Goal: Feedback & Contribution: Contribute content

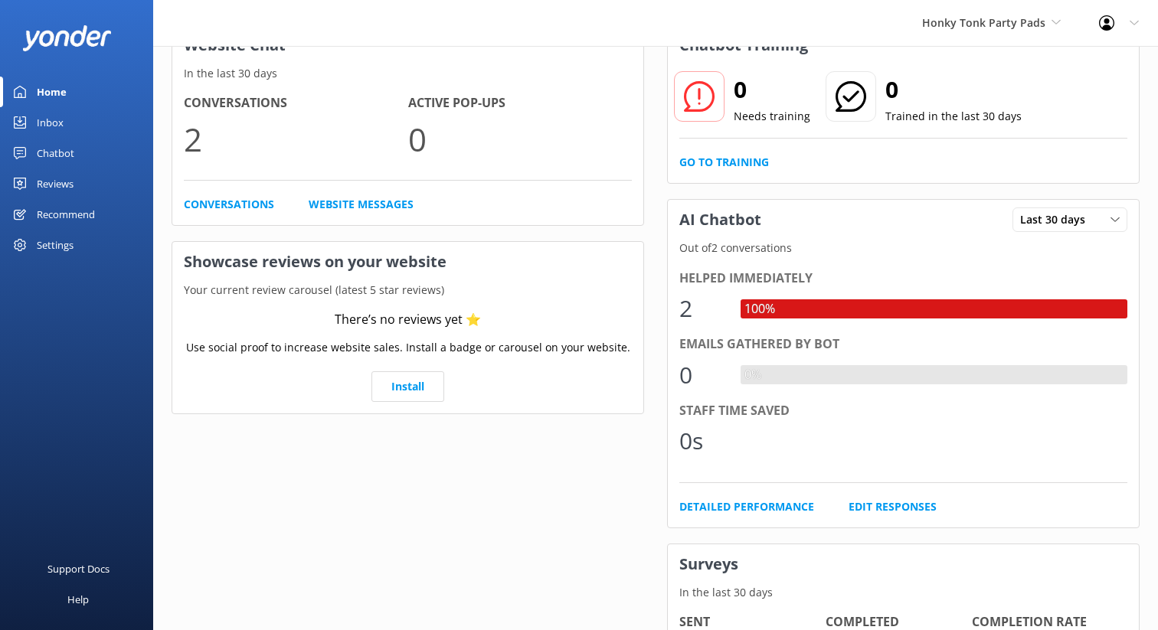
scroll to position [87, 0]
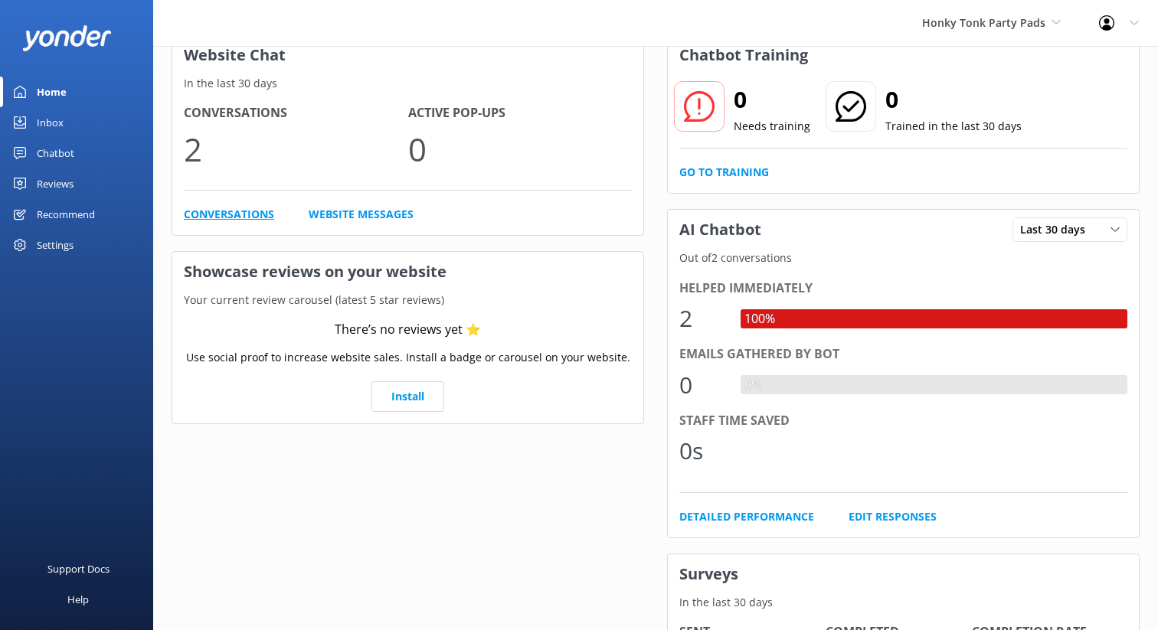
click at [208, 209] on link "Conversations" at bounding box center [229, 214] width 90 height 17
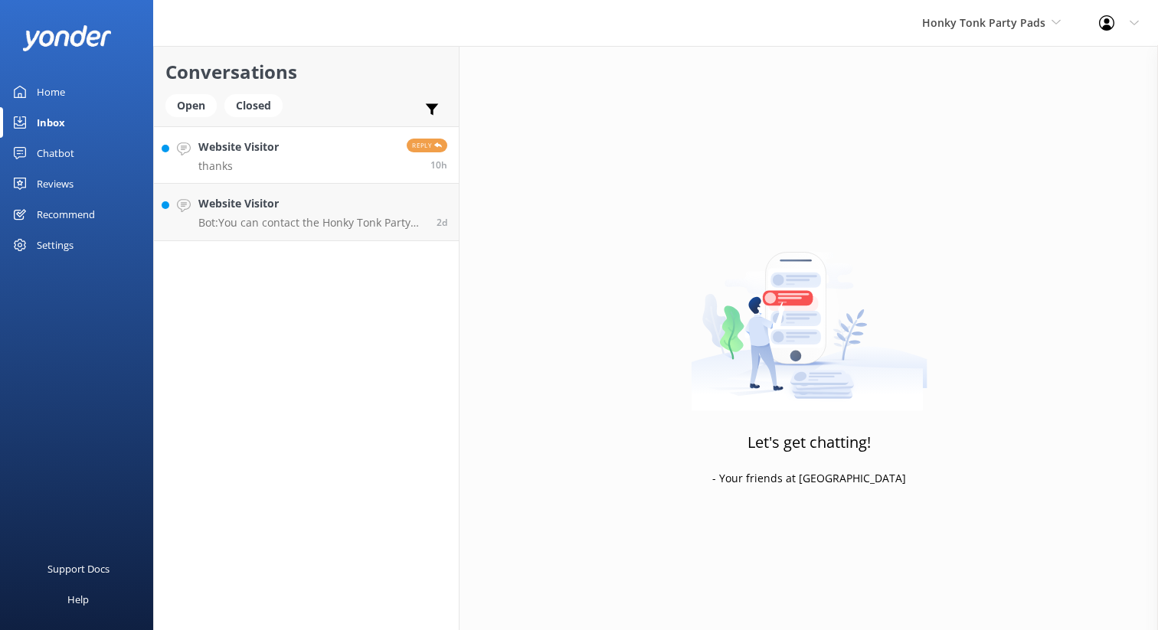
click at [296, 163] on link "Website Visitor thanks Reply 10h" at bounding box center [306, 154] width 305 height 57
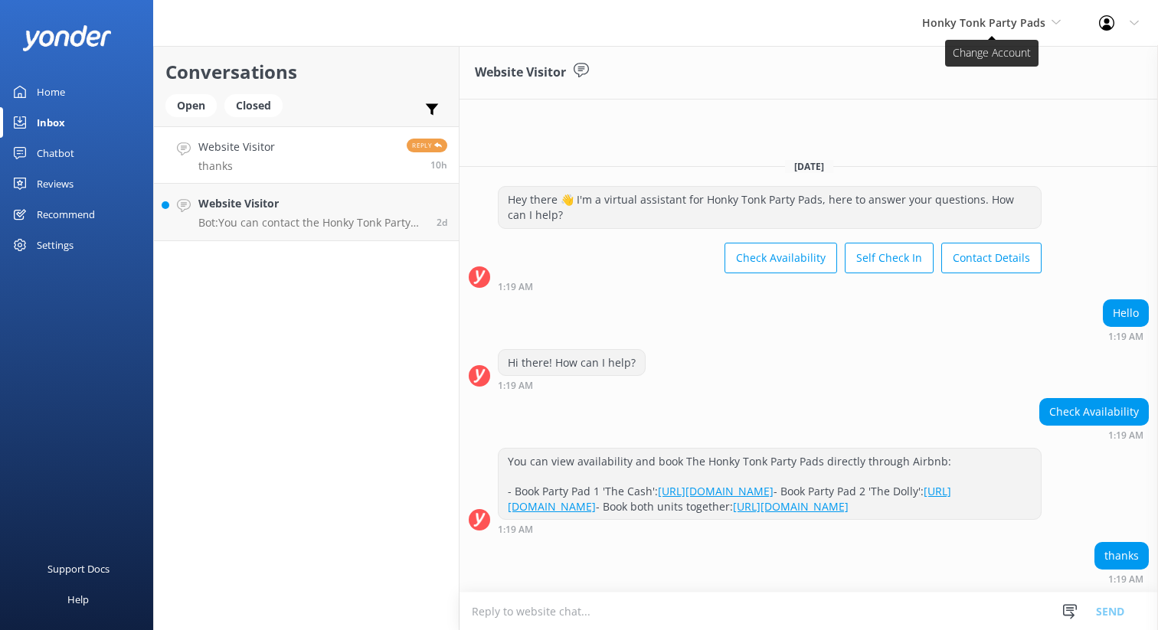
click at [1056, 24] on use at bounding box center [1056, 22] width 8 height 5
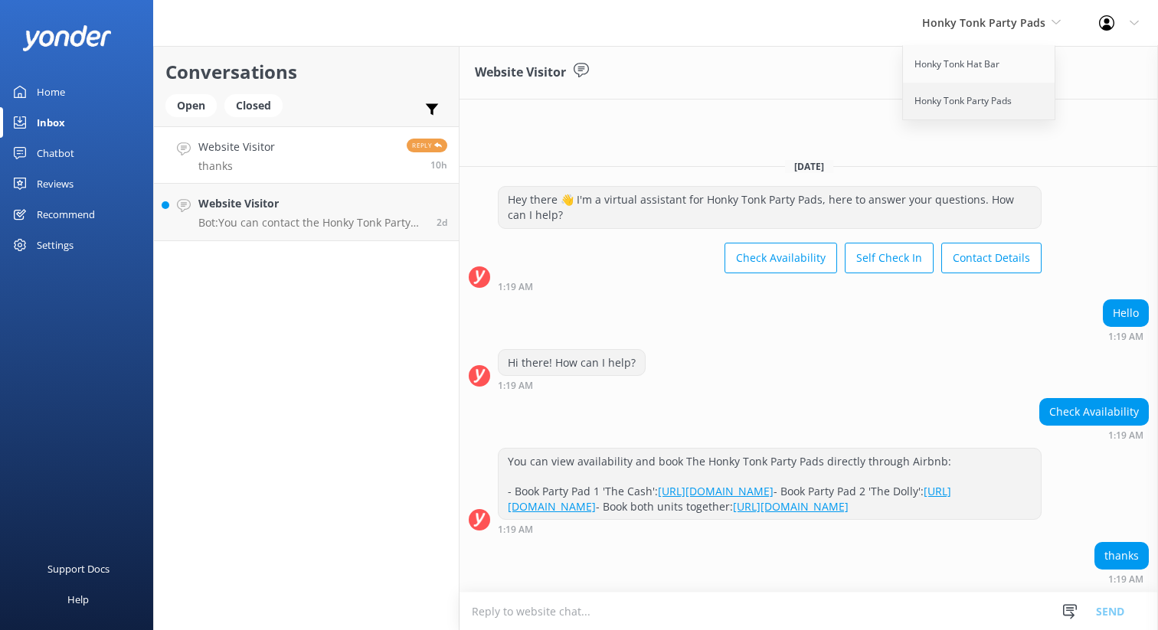
click at [969, 102] on link "Honky Tonk Party Pads" at bounding box center [979, 101] width 153 height 37
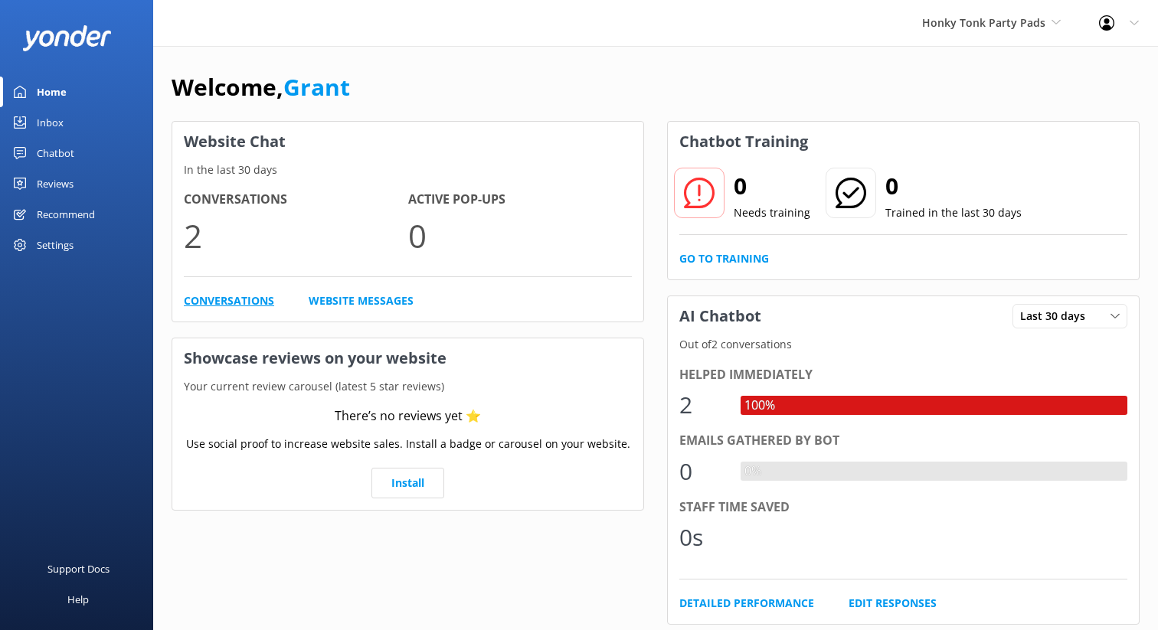
click at [244, 298] on link "Conversations" at bounding box center [229, 301] width 90 height 17
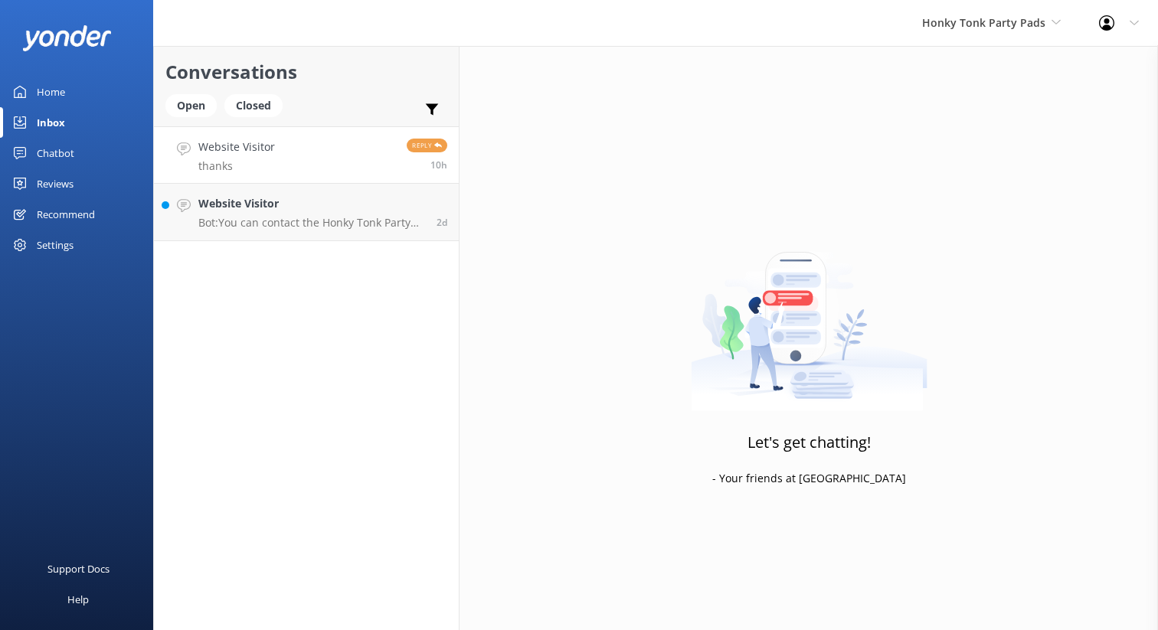
click at [295, 168] on link "Website Visitor thanks Reply 10h" at bounding box center [306, 154] width 305 height 57
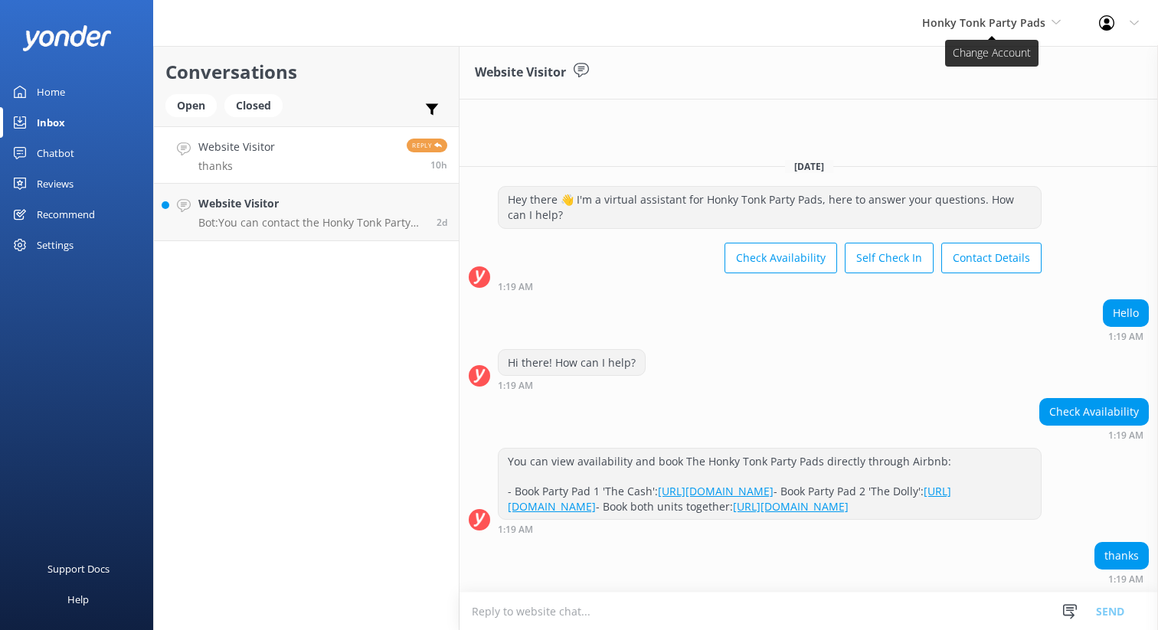
click at [1054, 25] on icon at bounding box center [1056, 22] width 9 height 9
click at [991, 70] on link "Honky Tonk Hat Bar" at bounding box center [979, 64] width 153 height 37
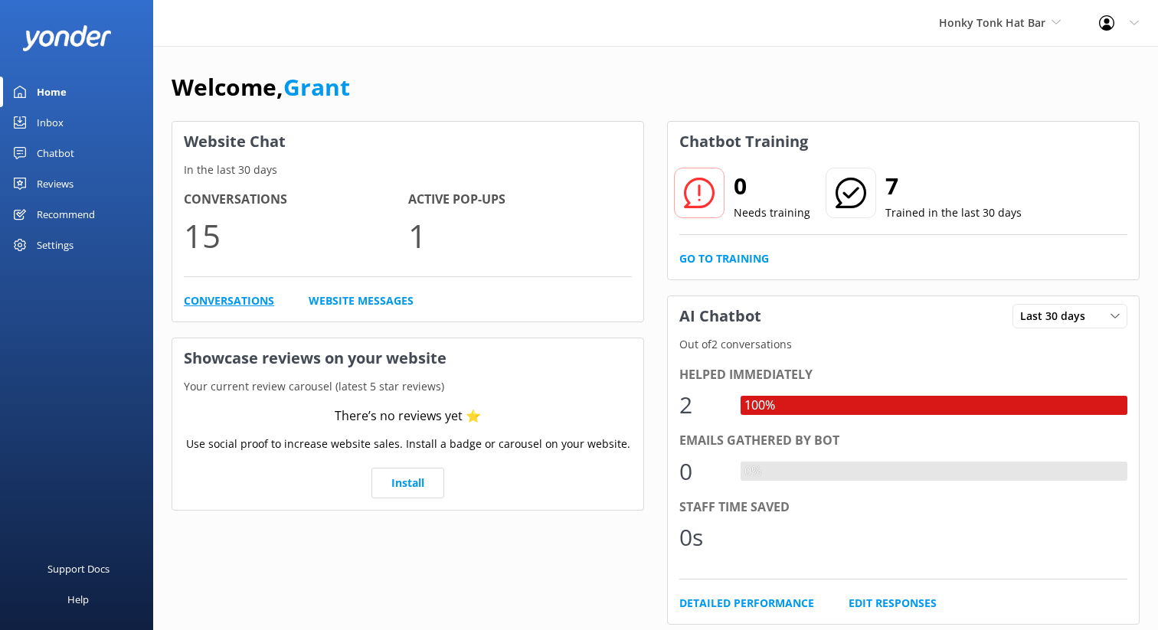
click at [210, 300] on link "Conversations" at bounding box center [229, 301] width 90 height 17
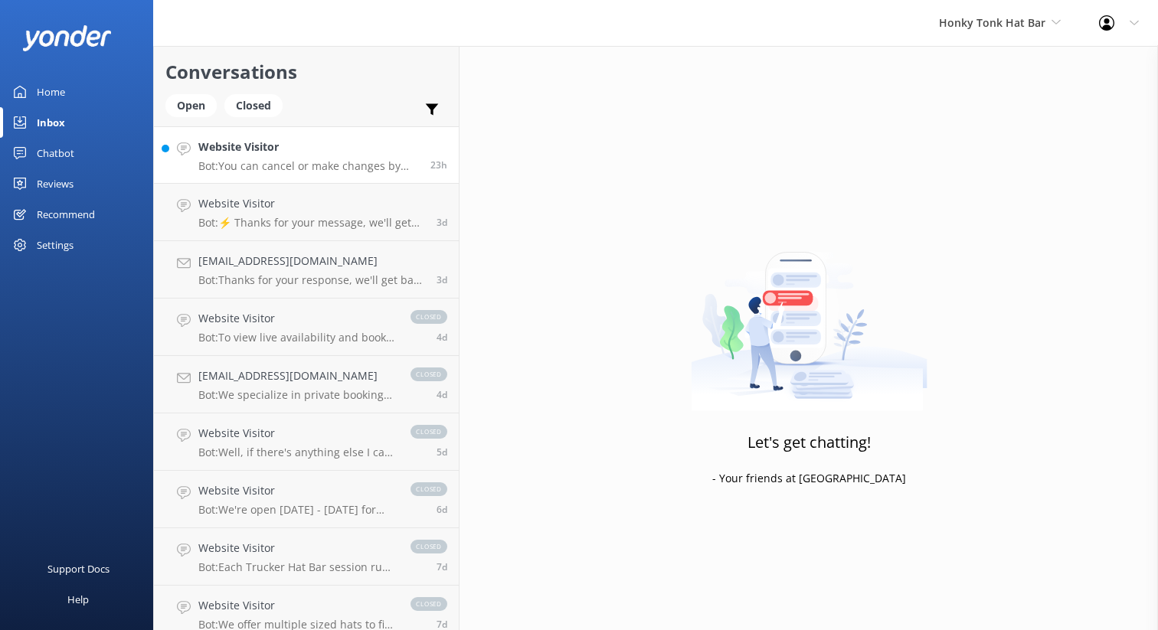
click at [290, 161] on p "Bot: You can cancel or make changes by contacting our team at [EMAIL_ADDRESS][D…" at bounding box center [308, 166] width 221 height 14
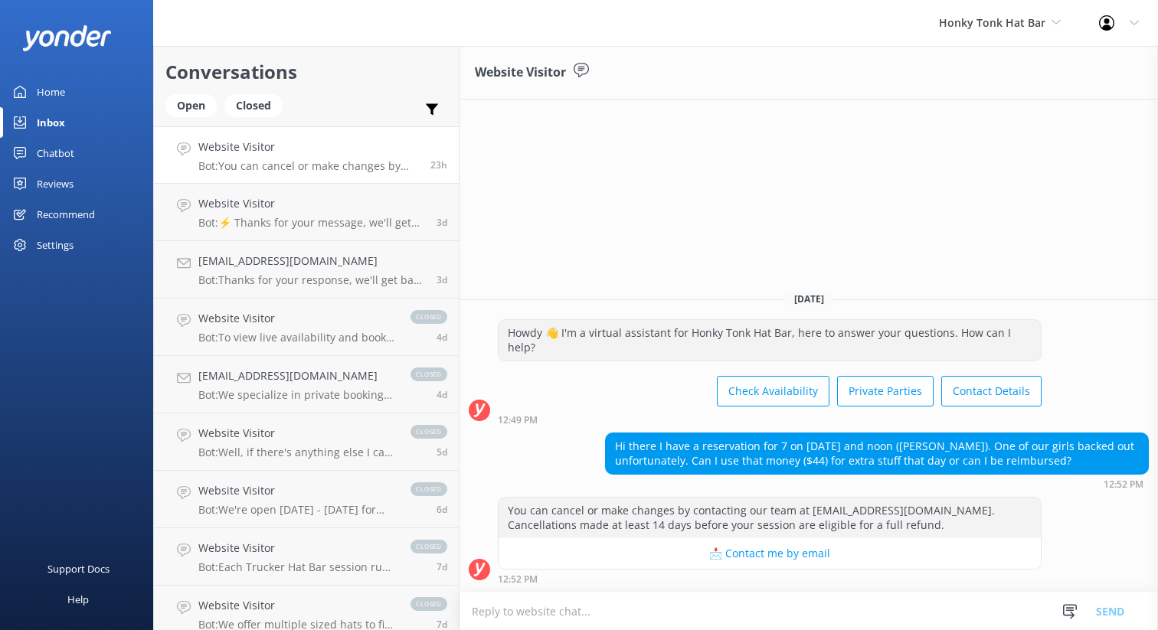
click at [51, 152] on div "Chatbot" at bounding box center [56, 153] width 38 height 31
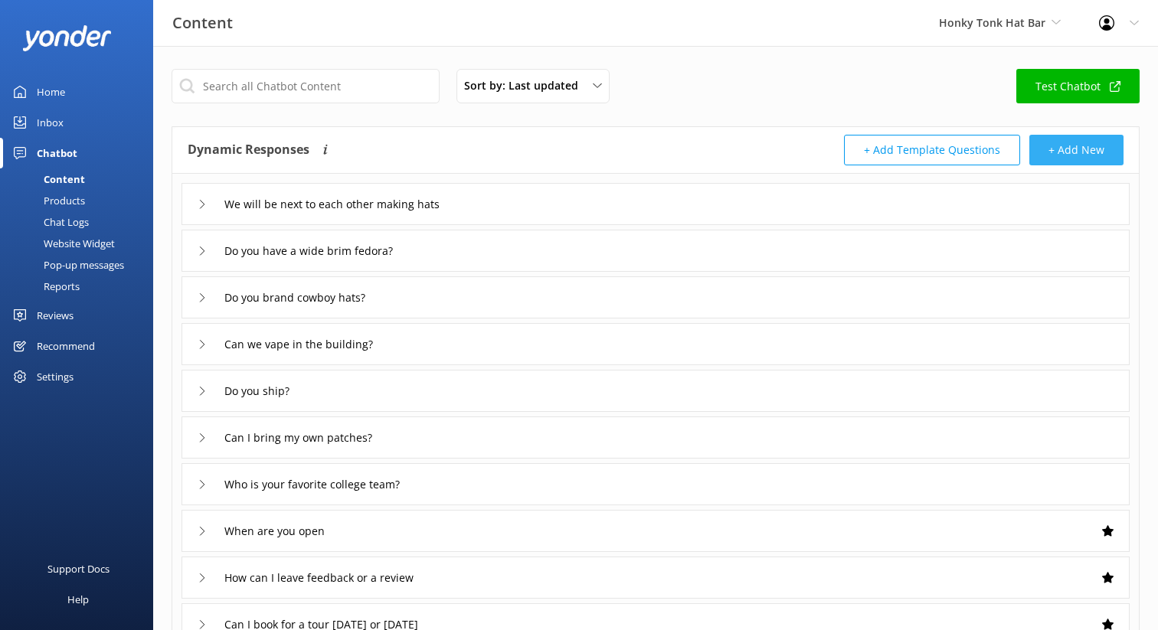
click at [1085, 149] on button "+ Add New" at bounding box center [1077, 150] width 94 height 31
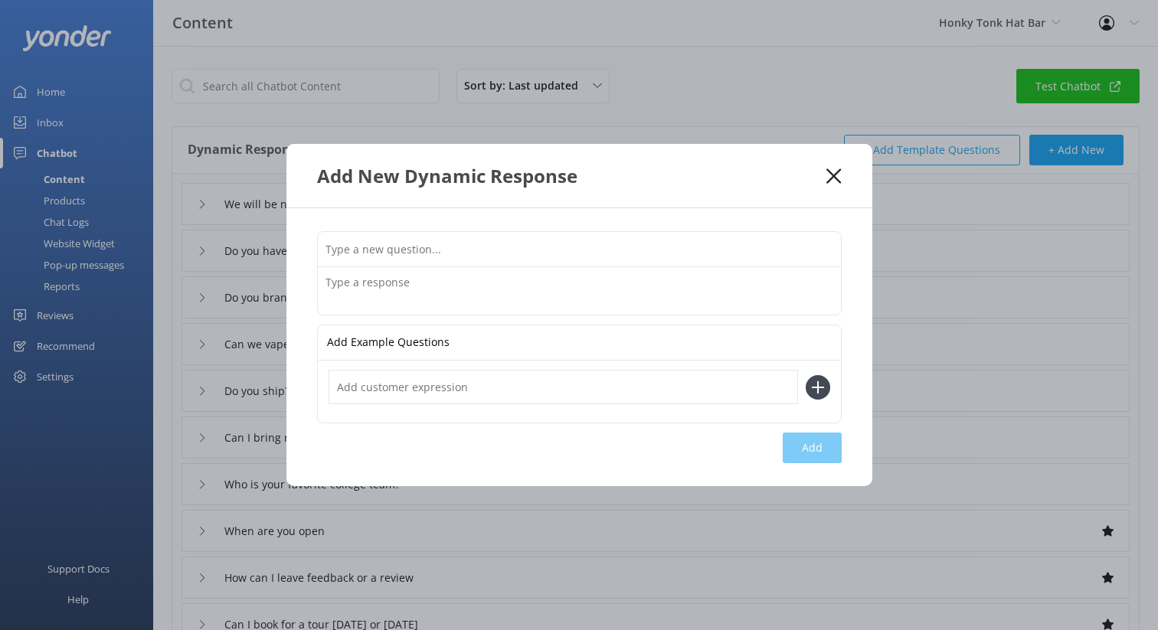
click at [588, 244] on input "text" at bounding box center [579, 249] width 523 height 34
type input "W"
type input "D"
type input "h"
type input "How far can you travel for a wedding hat bar?"
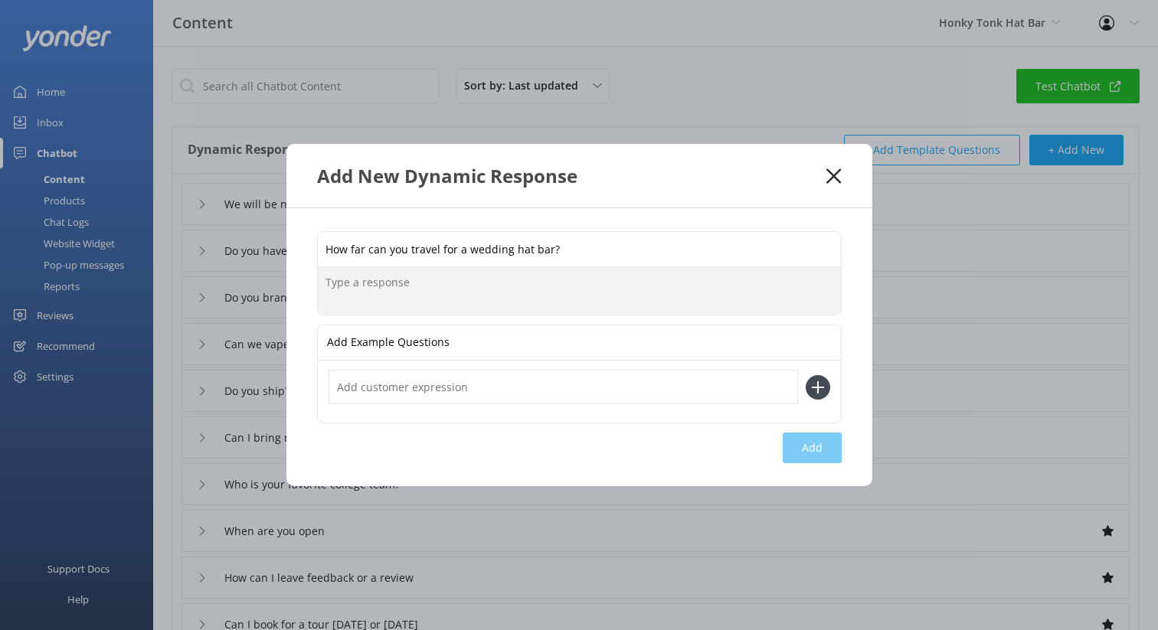
click at [493, 294] on textarea at bounding box center [579, 290] width 523 height 47
type textarea "We can travel anywhere you need us too. Travel is extra and we would have to sh…"
click at [814, 454] on button "Add" at bounding box center [812, 449] width 59 height 31
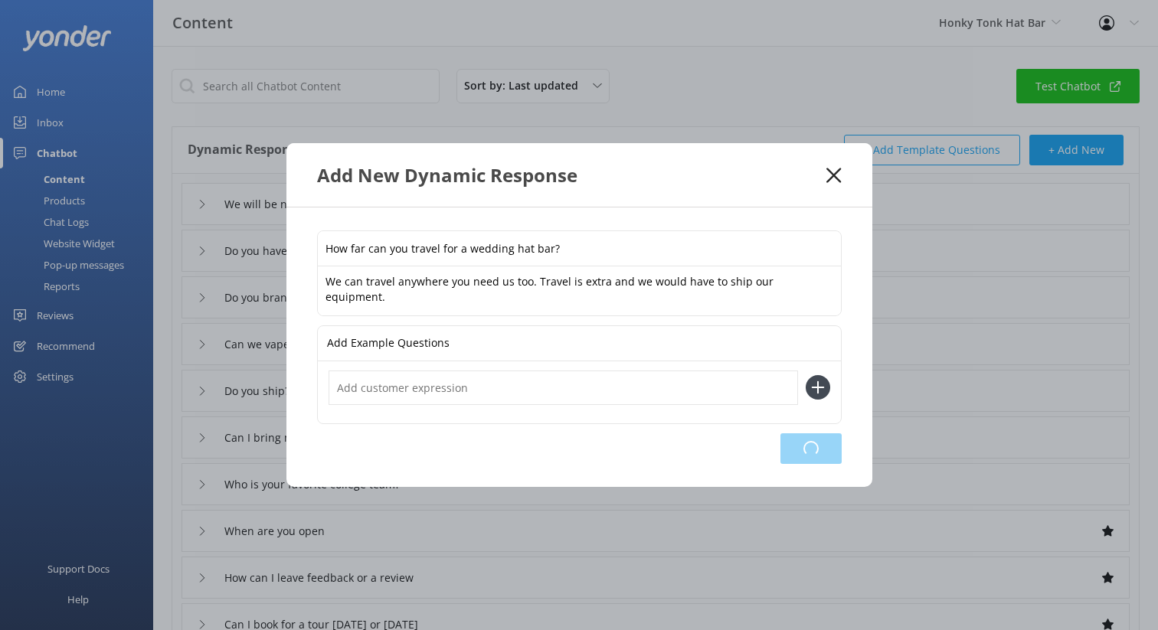
type input "How far can you travel for a wedding hat bar?"
type input "We will be next to each other making hats"
type input "Do you have a wide brim fedora?"
type input "Do you brand cowboy hats?"
type input "Can we vape in the building?"
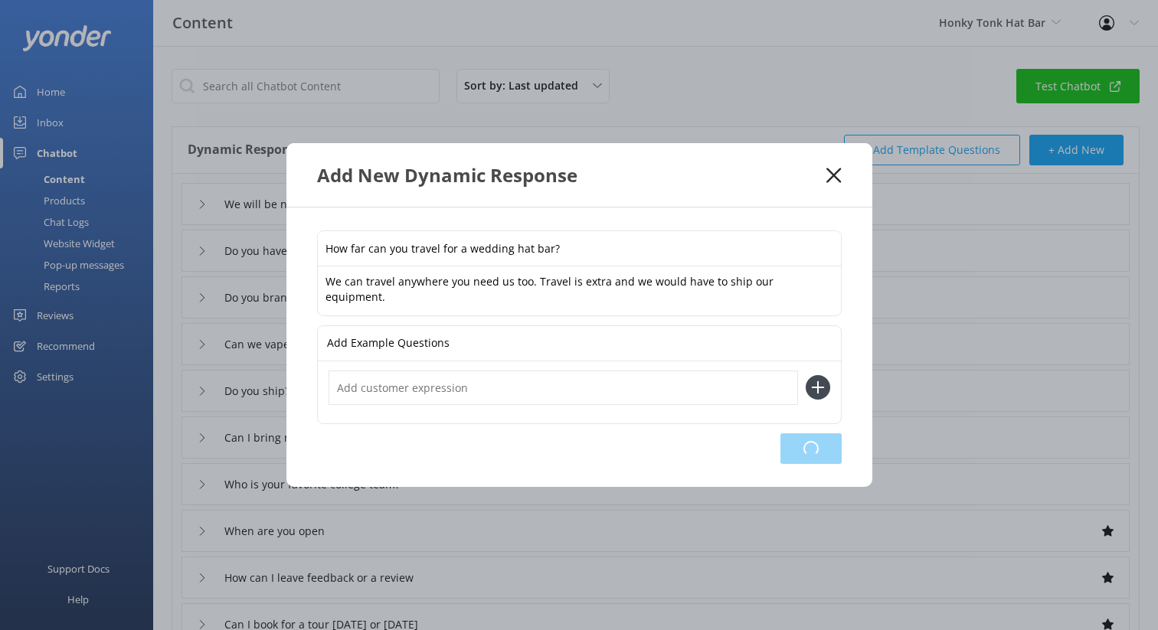
type input "Do you ship?"
type input "Can I bring my own patches?"
type input "Who is your favorite college team?"
type input "When are you open"
type input "How can I leave feedback or a review"
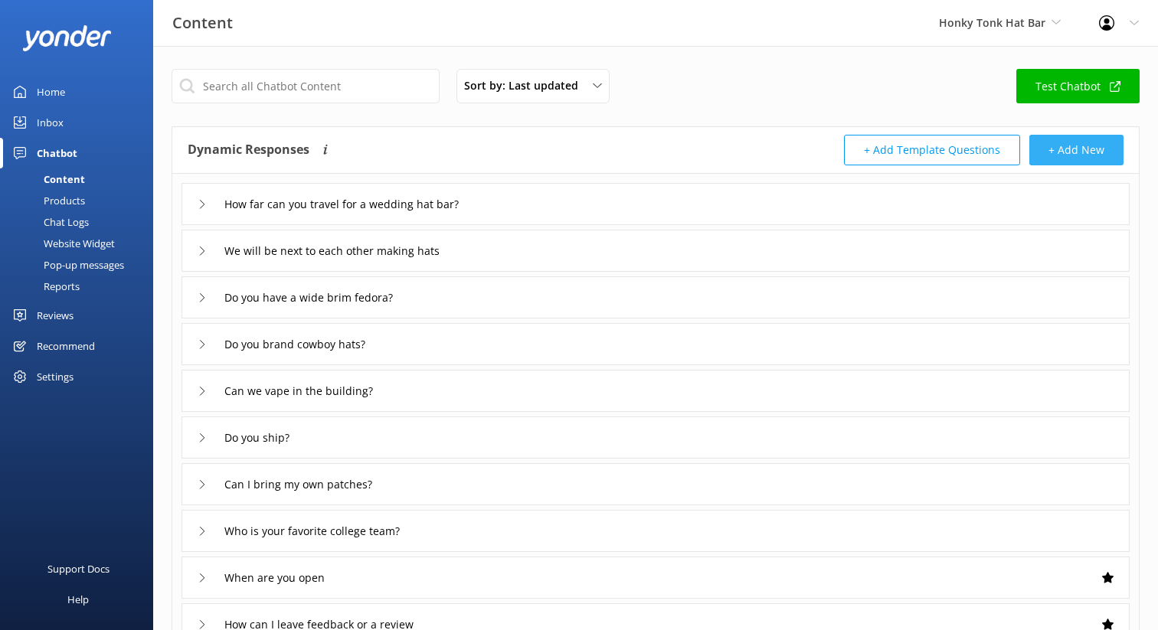
click at [1086, 151] on button "+ Add New" at bounding box center [1077, 150] width 94 height 31
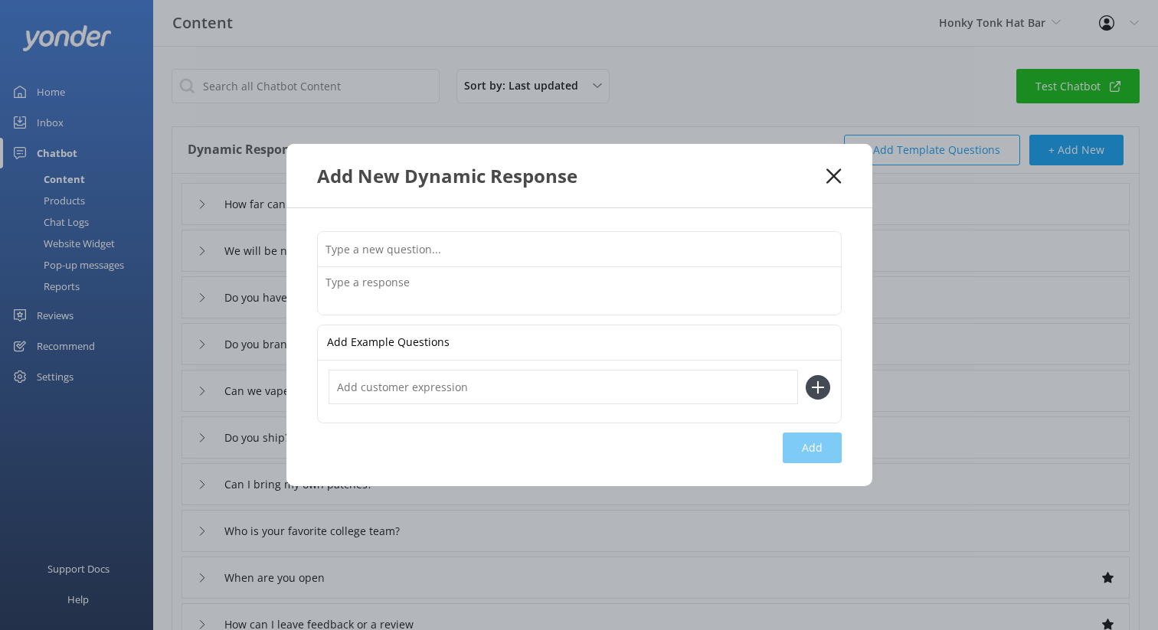
click at [496, 251] on input "text" at bounding box center [579, 249] width 523 height 34
click at [438, 292] on textarea at bounding box center [579, 290] width 523 height 47
click at [431, 254] on input "What brand are your hats?" at bounding box center [579, 249] width 523 height 34
type input "What brand are your truck hats?"
click at [395, 288] on textarea at bounding box center [579, 290] width 523 height 47
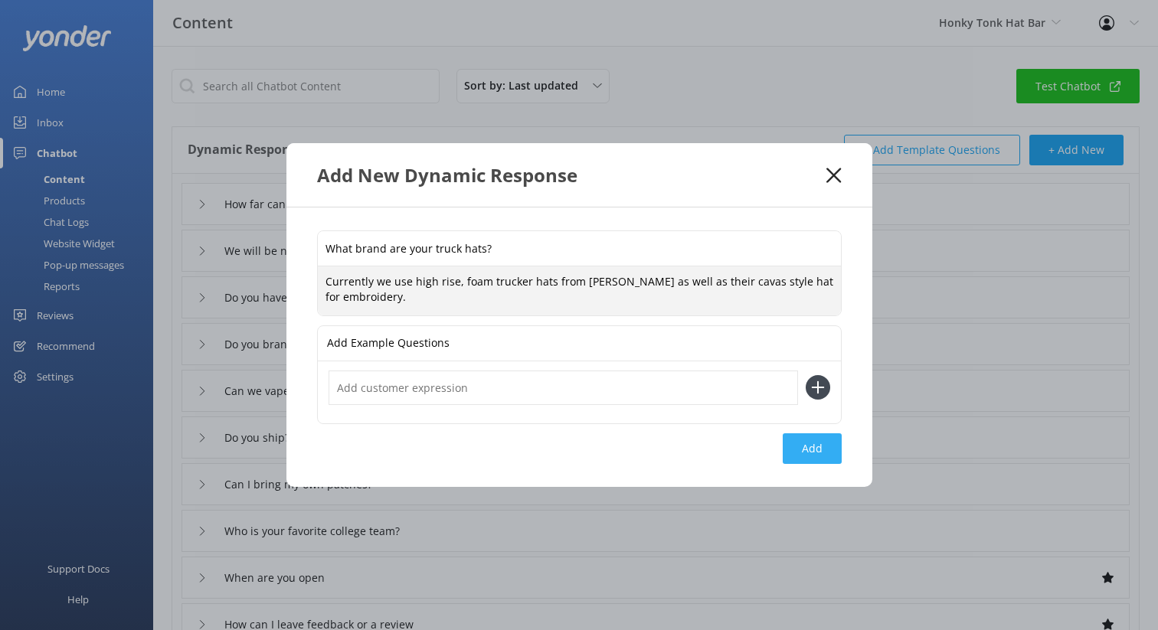
type textarea "Currently we use high rise, foam trucker hats from [PERSON_NAME] as well as the…"
click at [820, 447] on button "Add" at bounding box center [812, 449] width 59 height 31
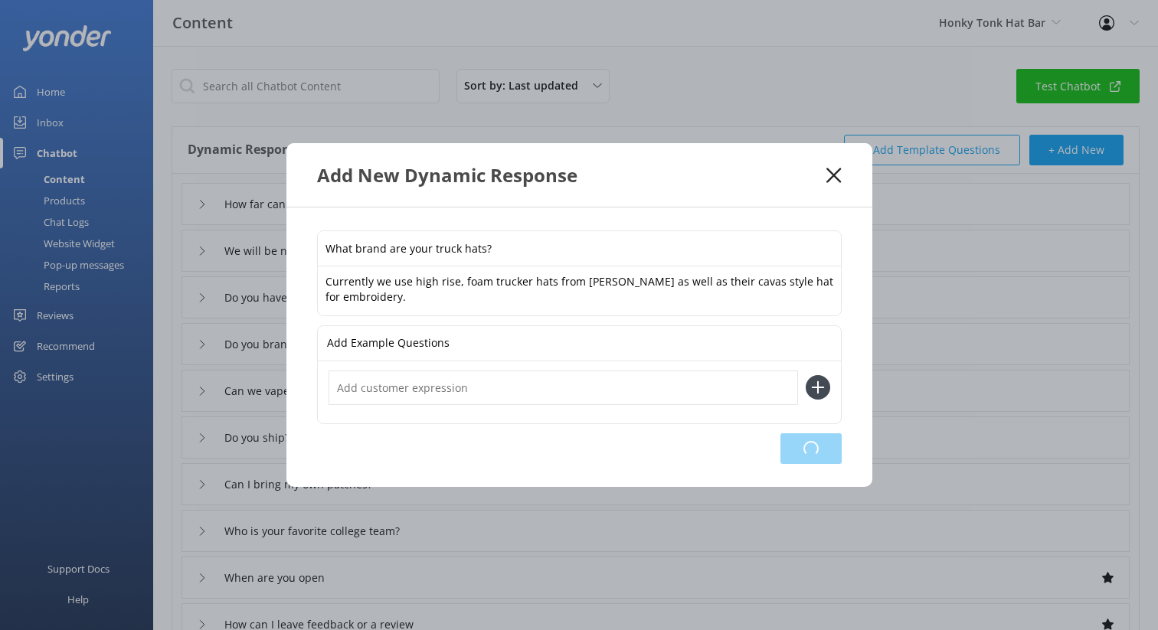
type input "What brand are your truck hats?"
type input "How far can you travel for a wedding hat bar?"
type input "We will be next to each other making hats"
type input "Do you have a wide brim fedora?"
type input "Do you brand cowboy hats?"
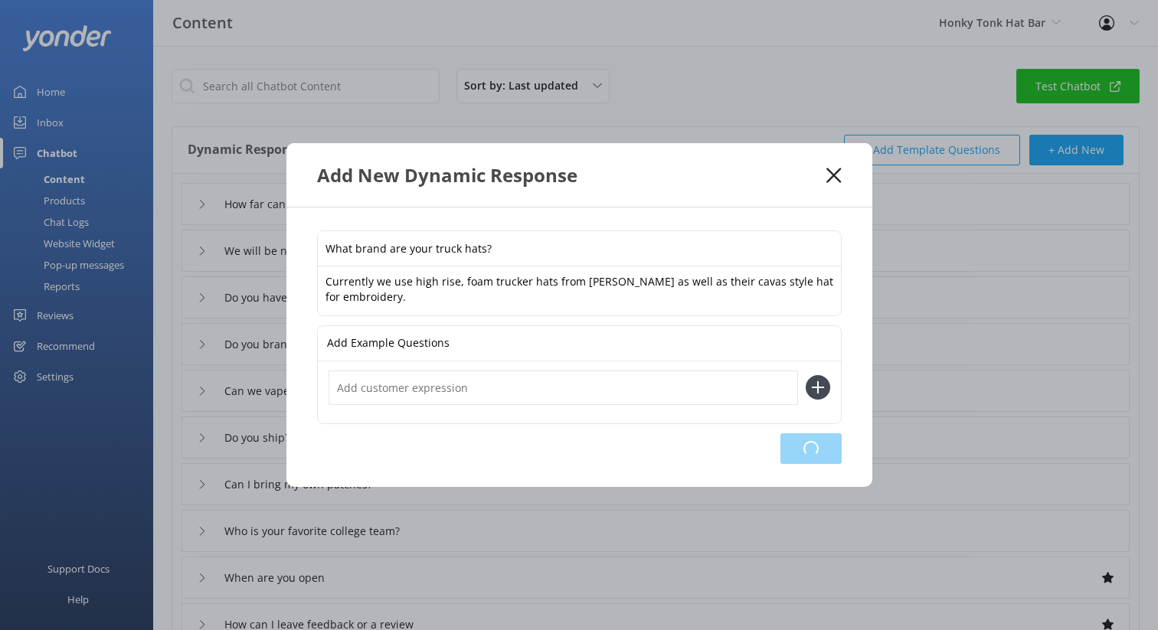
type input "Can we vape in the building?"
type input "Do you ship?"
type input "Can I bring my own patches?"
type input "Who is your favorite college team?"
type input "When are you open"
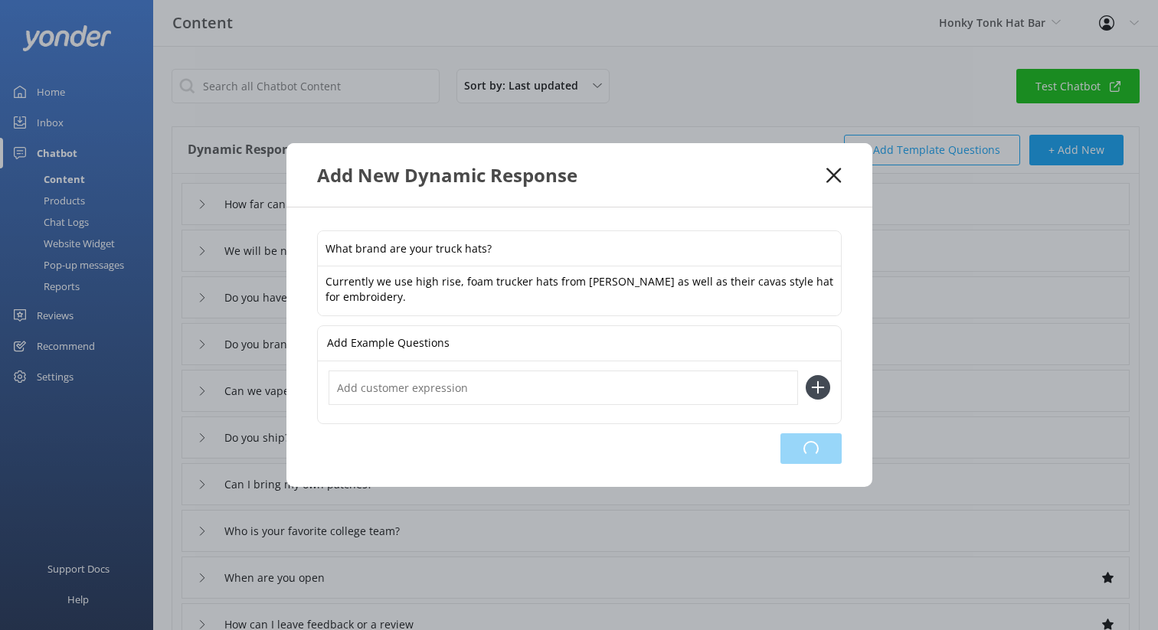
type input "How can I leave feedback or a review"
